Goal: Information Seeking & Learning: Ask a question

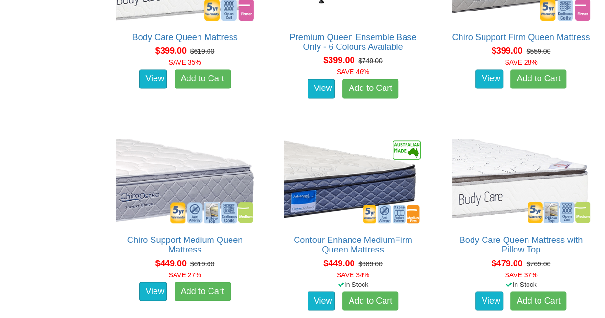
scroll to position [653, 0]
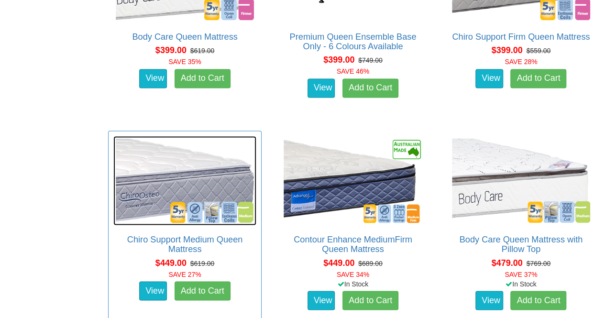
click at [185, 163] on img at bounding box center [184, 180] width 143 height 89
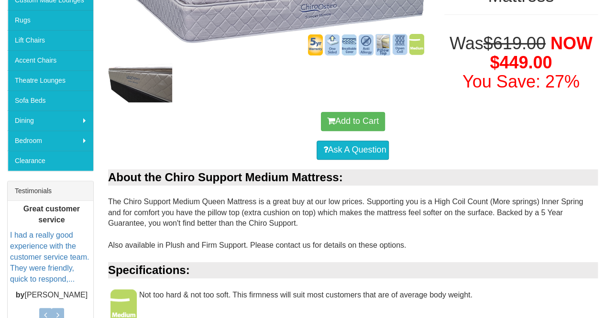
scroll to position [223, 0]
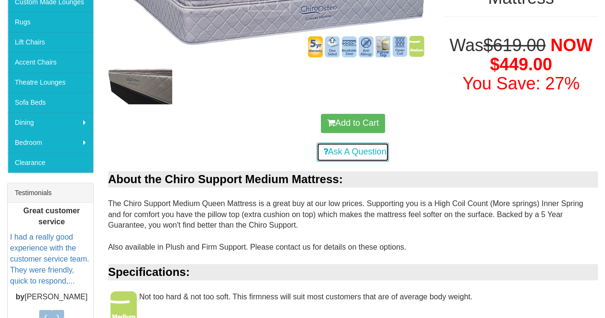
click at [365, 153] on link "Ask A Question" at bounding box center [353, 152] width 72 height 19
